Goal: Transaction & Acquisition: Purchase product/service

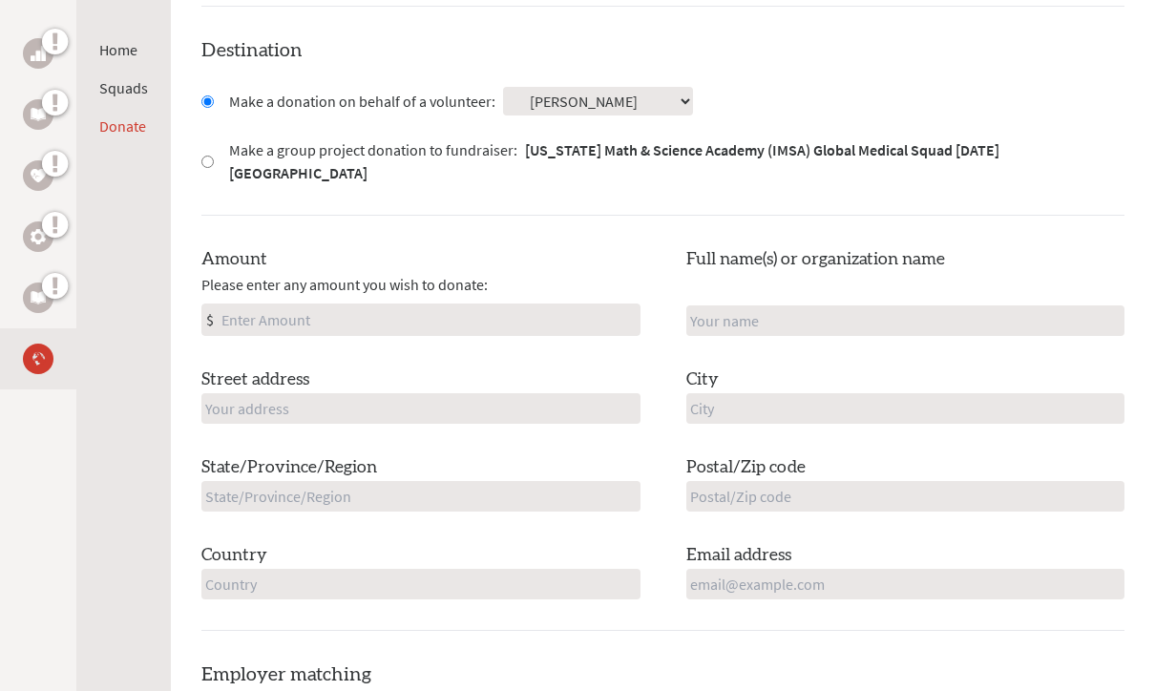
scroll to position [540, 0]
click at [558, 306] on input "Amount" at bounding box center [429, 321] width 422 height 31
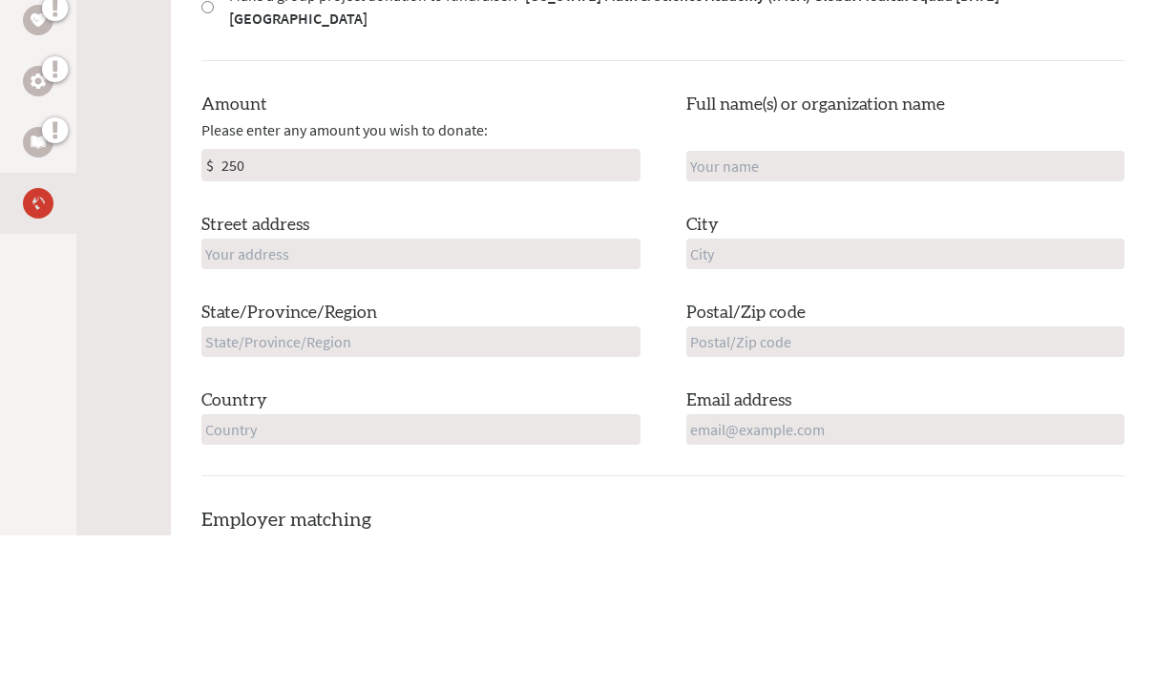
type input "250"
click at [990, 307] on input "text" at bounding box center [906, 322] width 439 height 31
type input "[PERSON_NAME]"
click at [466, 394] on input "text" at bounding box center [420, 409] width 439 height 31
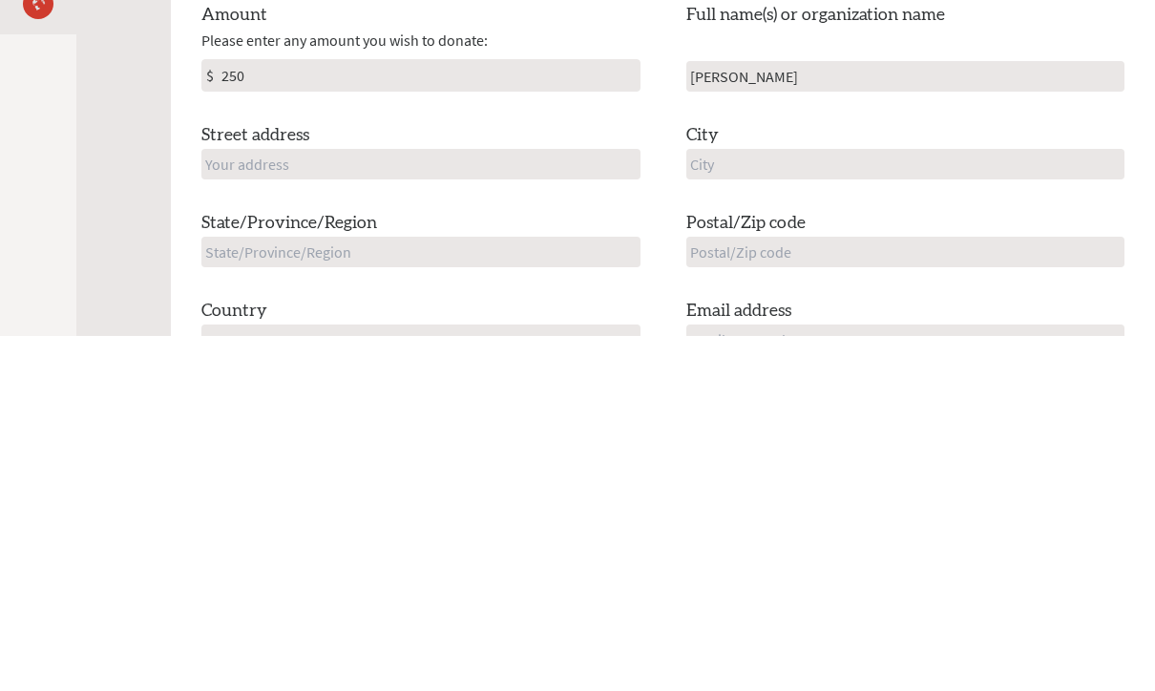
scroll to position [429, 0]
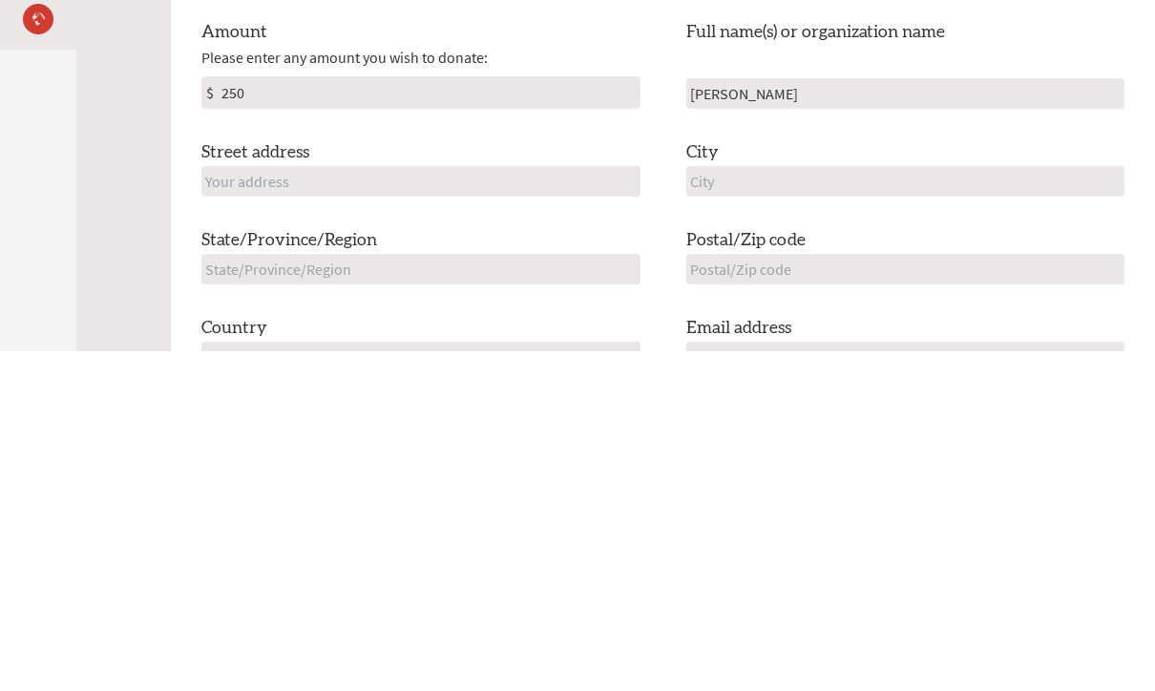
type input "[STREET_ADDRESS]"
type input "[GEOGRAPHIC_DATA]"
type input "IL"
type input "60302"
type input "[GEOGRAPHIC_DATA]"
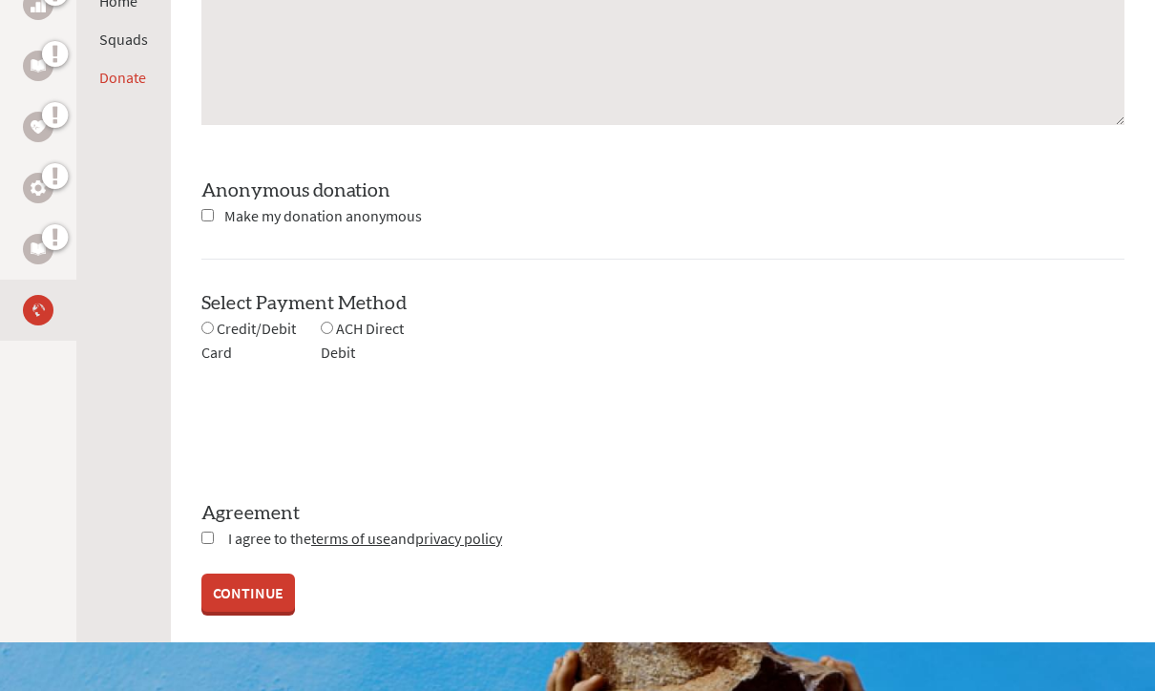
scroll to position [1689, 0]
type input "[PERSON_NAME][EMAIL_ADDRESS][PERSON_NAME][DOMAIN_NAME]"
click at [214, 322] on input "radio" at bounding box center [207, 328] width 12 height 12
radio input "true"
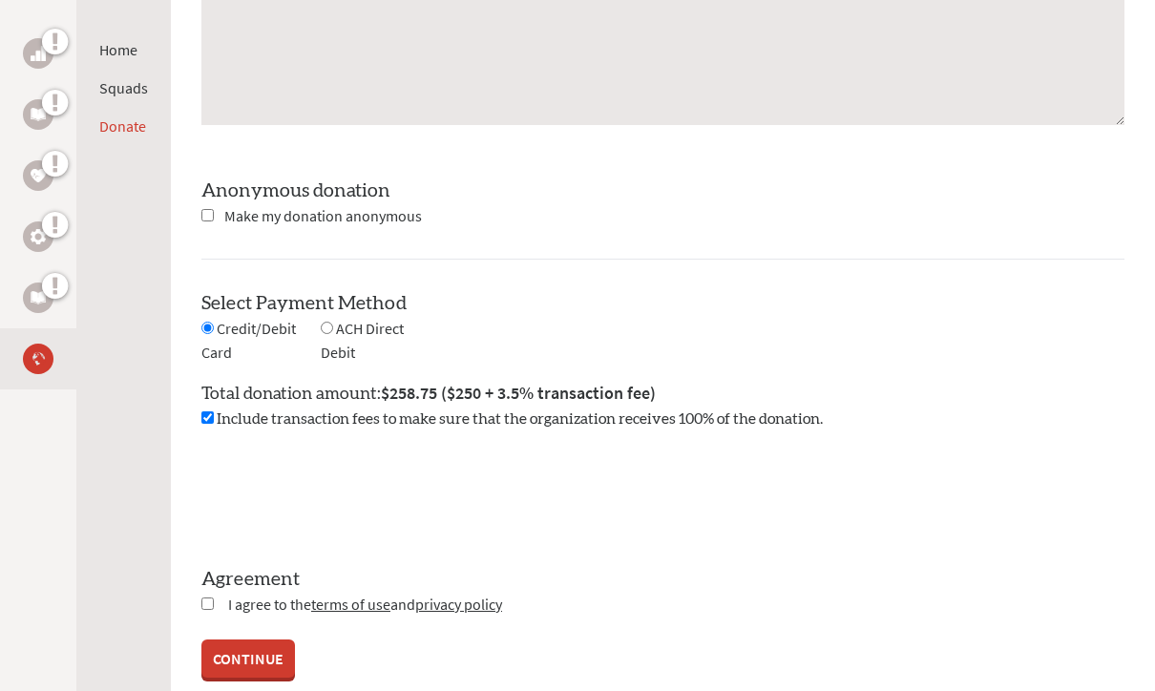
click at [1, 206] on li at bounding box center [38, 236] width 76 height 61
click at [206, 598] on input "checkbox" at bounding box center [207, 604] width 12 height 12
checkbox input "true"
click at [254, 640] on link "CONTINUE" at bounding box center [248, 659] width 94 height 38
